Goal: Navigation & Orientation: Find specific page/section

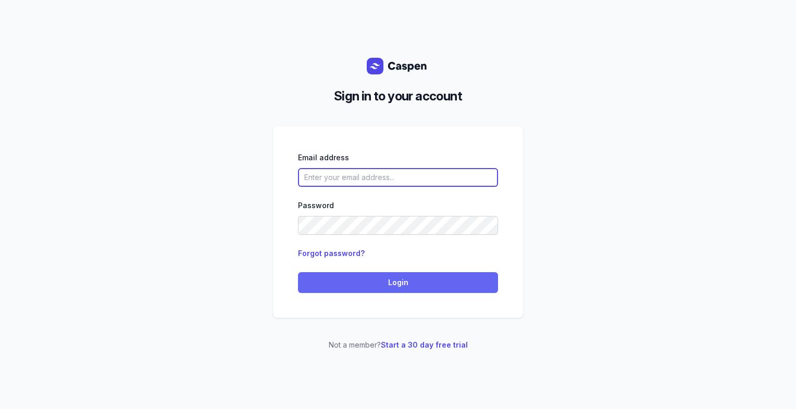
type input "[PERSON_NAME][EMAIL_ADDRESS][DOMAIN_NAME][PERSON_NAME]"
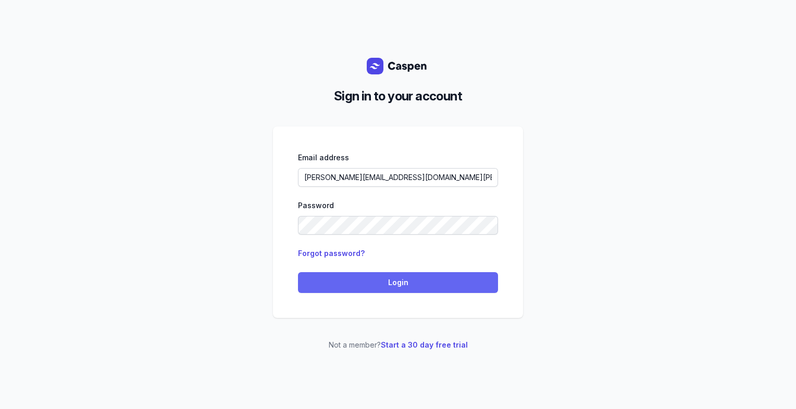
click at [425, 287] on span "Login" at bounding box center [398, 283] width 188 height 13
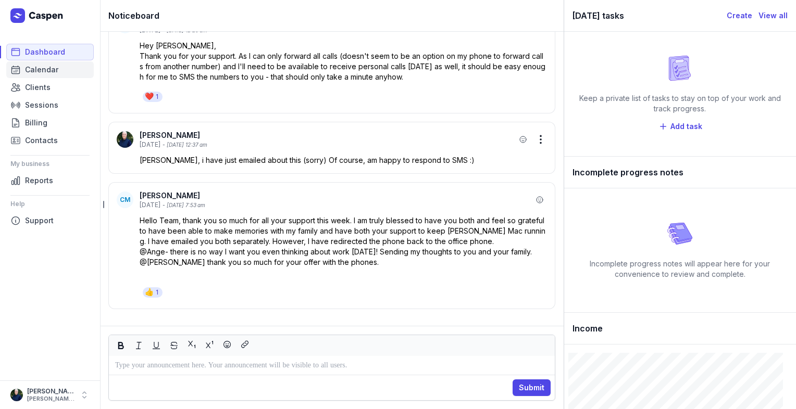
click at [44, 72] on span "Calendar" at bounding box center [41, 70] width 33 height 13
select select "week"
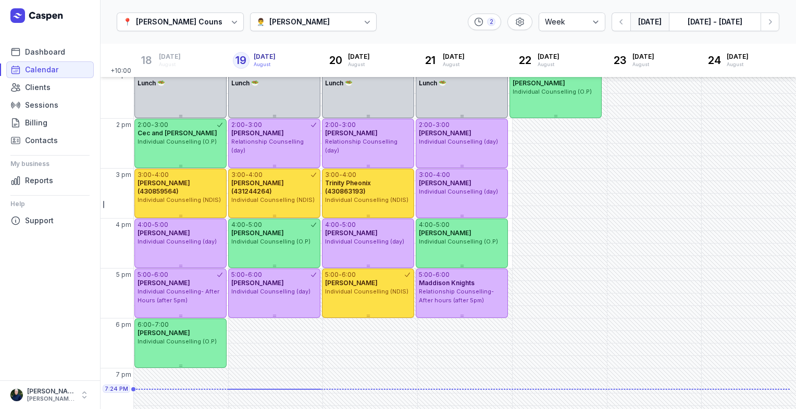
scroll to position [268, 0]
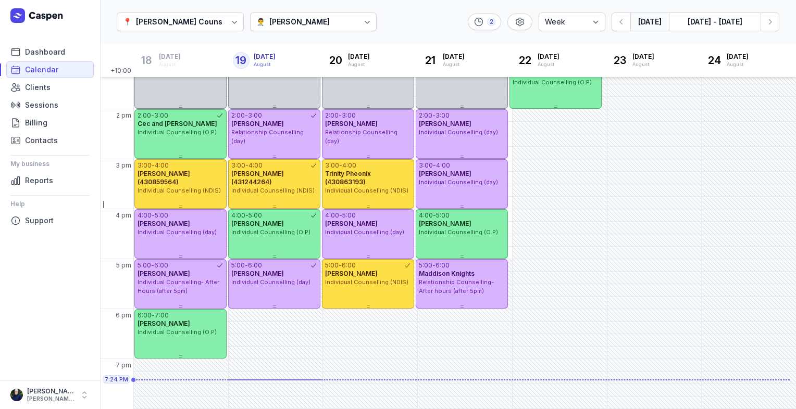
click at [293, 21] on div "[PERSON_NAME]" at bounding box center [299, 22] width 60 height 13
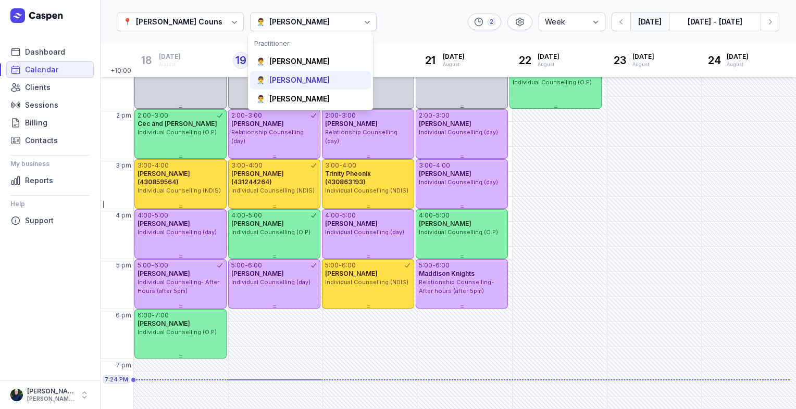
click at [300, 80] on div "[PERSON_NAME]" at bounding box center [299, 80] width 60 height 10
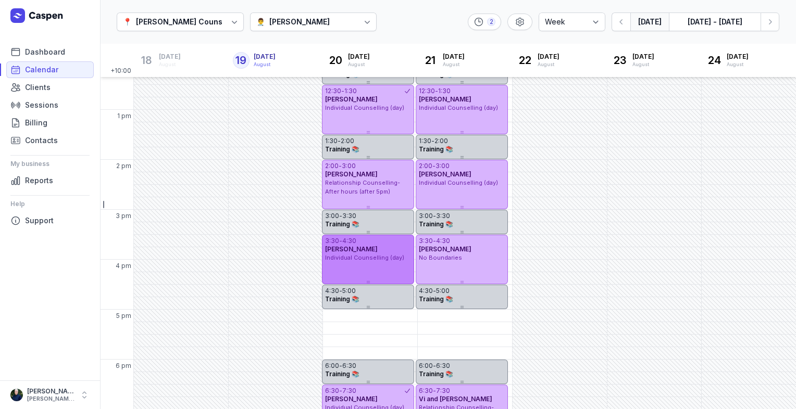
scroll to position [268, 0]
